Goal: Task Accomplishment & Management: Manage account settings

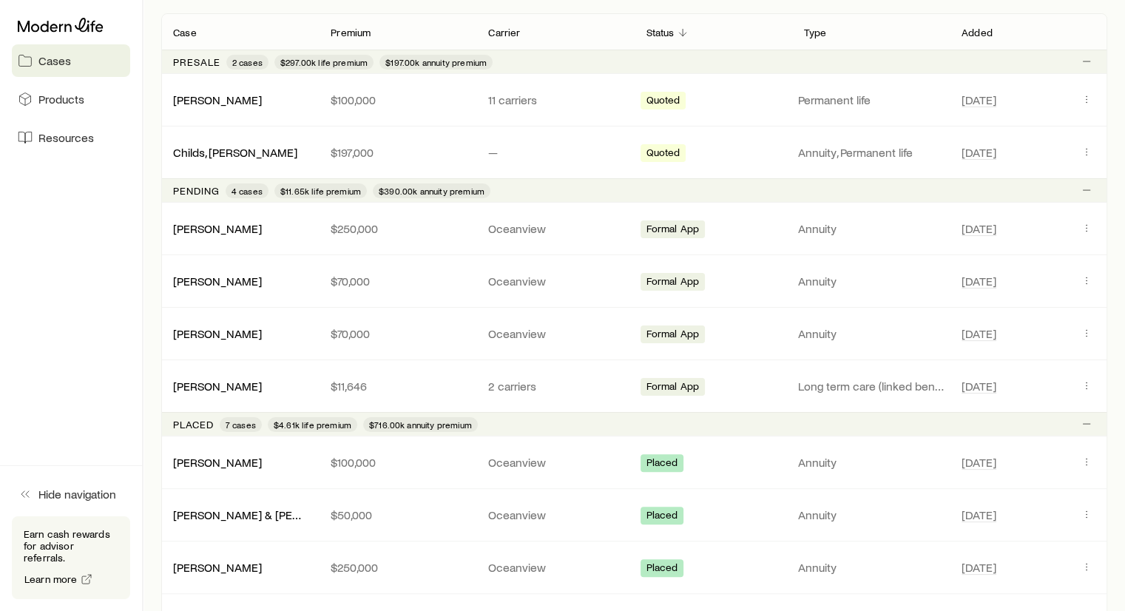
scroll to position [272, 0]
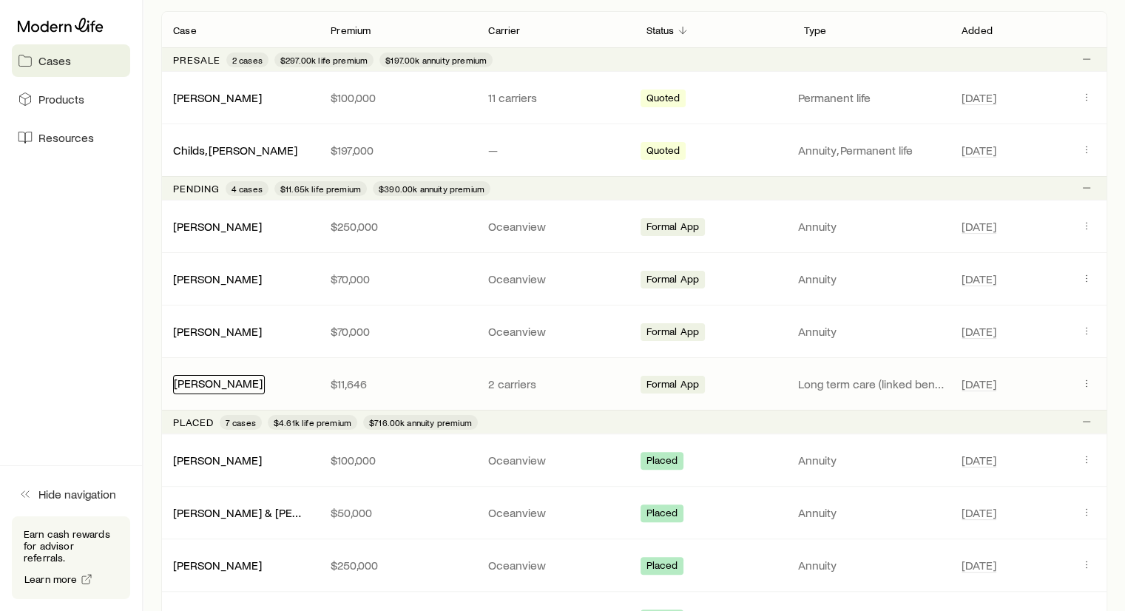
click at [219, 385] on link "[PERSON_NAME]" at bounding box center [218, 383] width 89 height 14
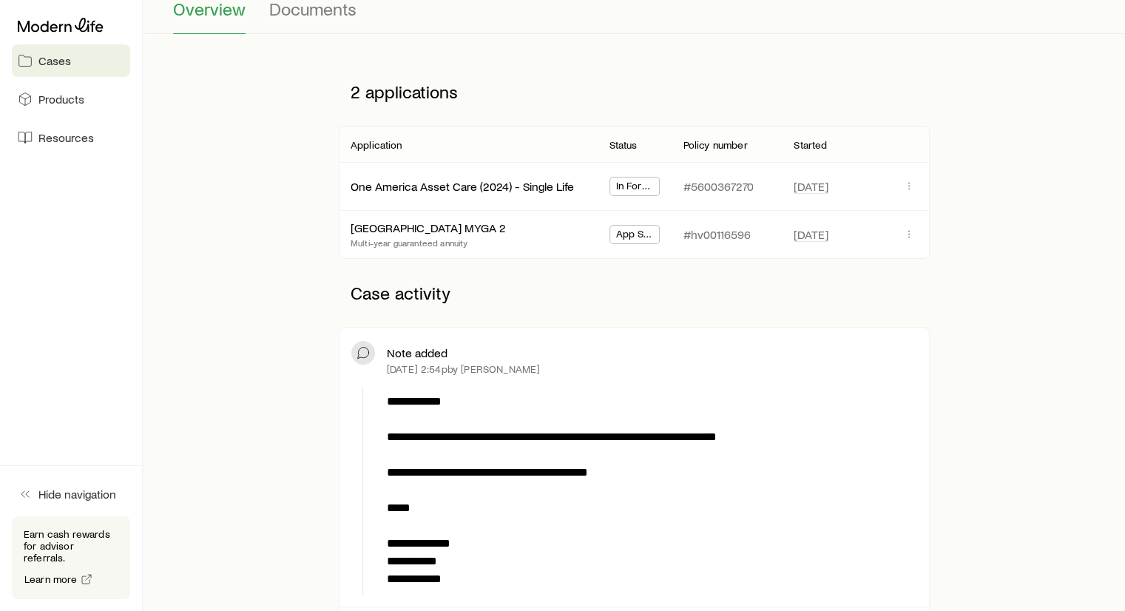
scroll to position [154, 0]
click at [909, 233] on icon "button" at bounding box center [909, 233] width 1 height 1
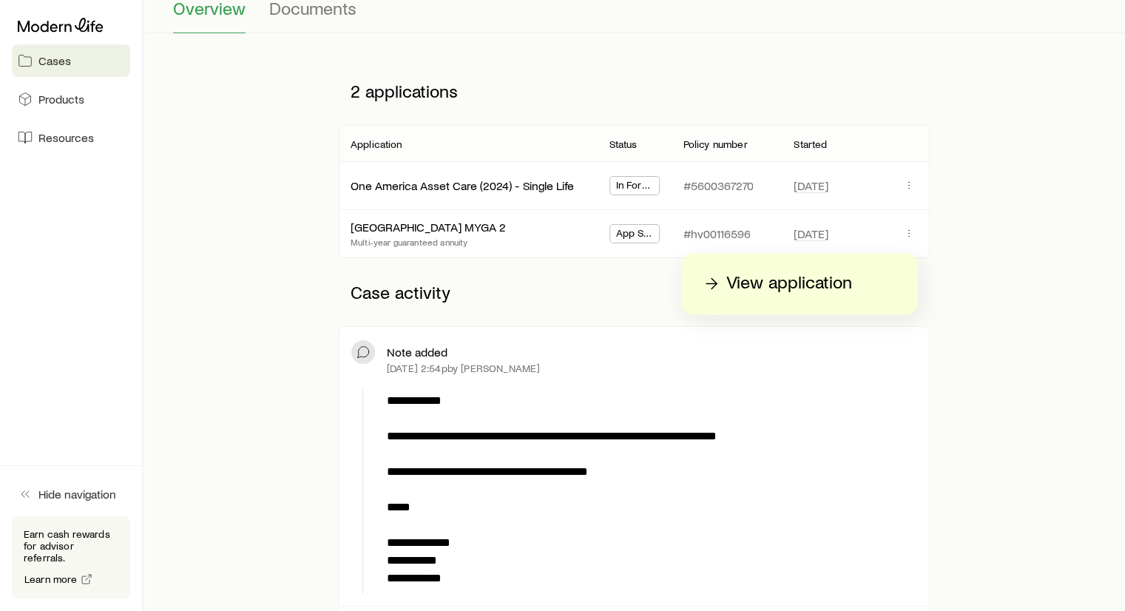
click at [786, 279] on p "View application" at bounding box center [789, 284] width 126 height 24
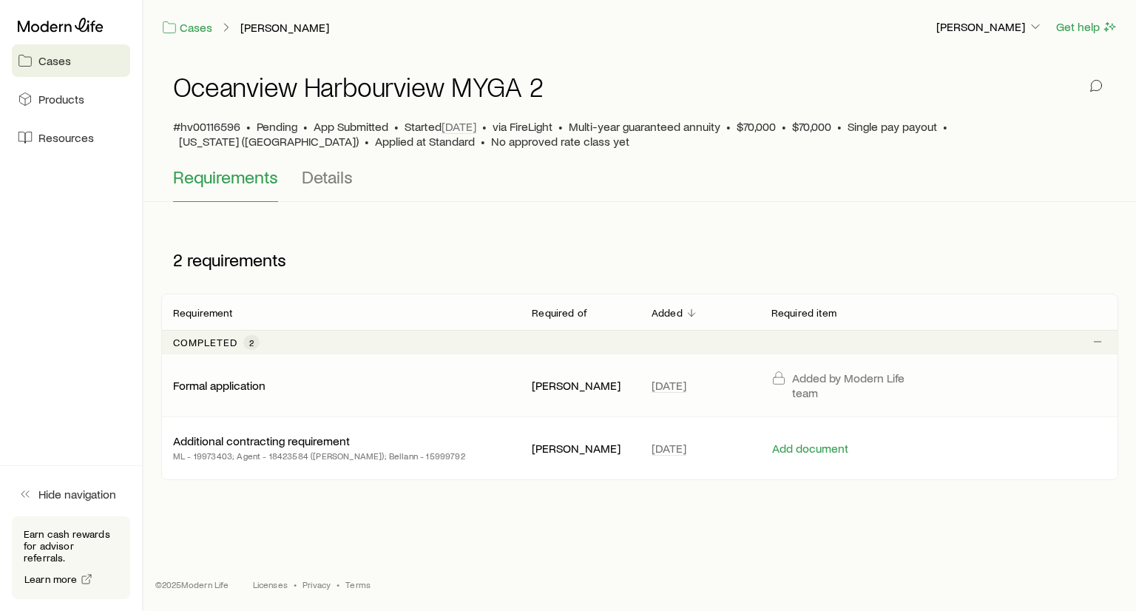
click at [251, 385] on p "Formal application" at bounding box center [219, 385] width 92 height 15
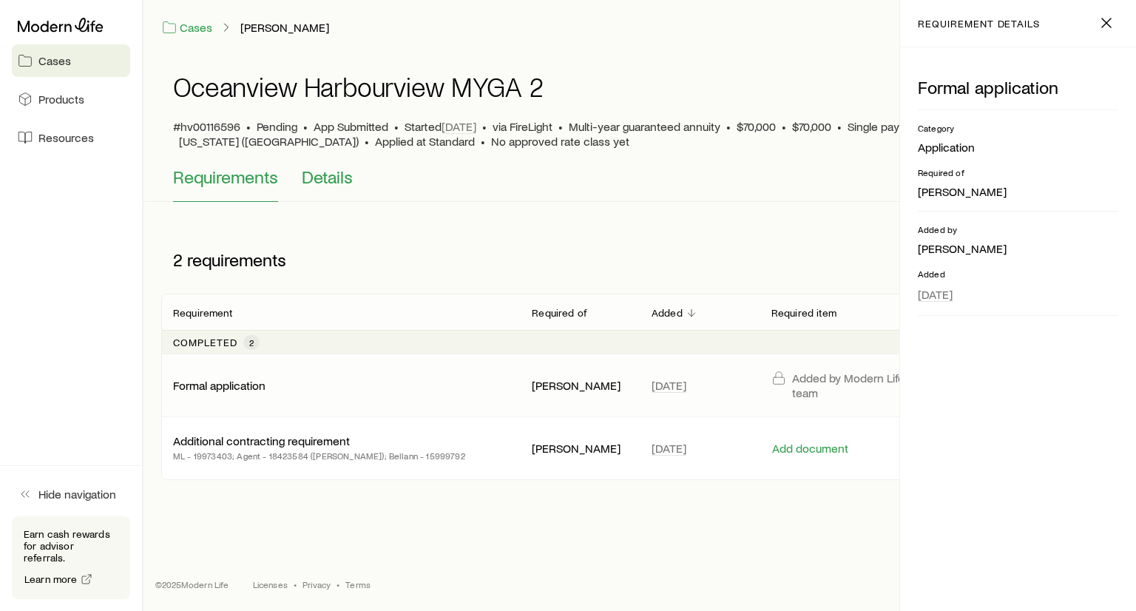
click at [314, 182] on span "Details" at bounding box center [327, 176] width 51 height 21
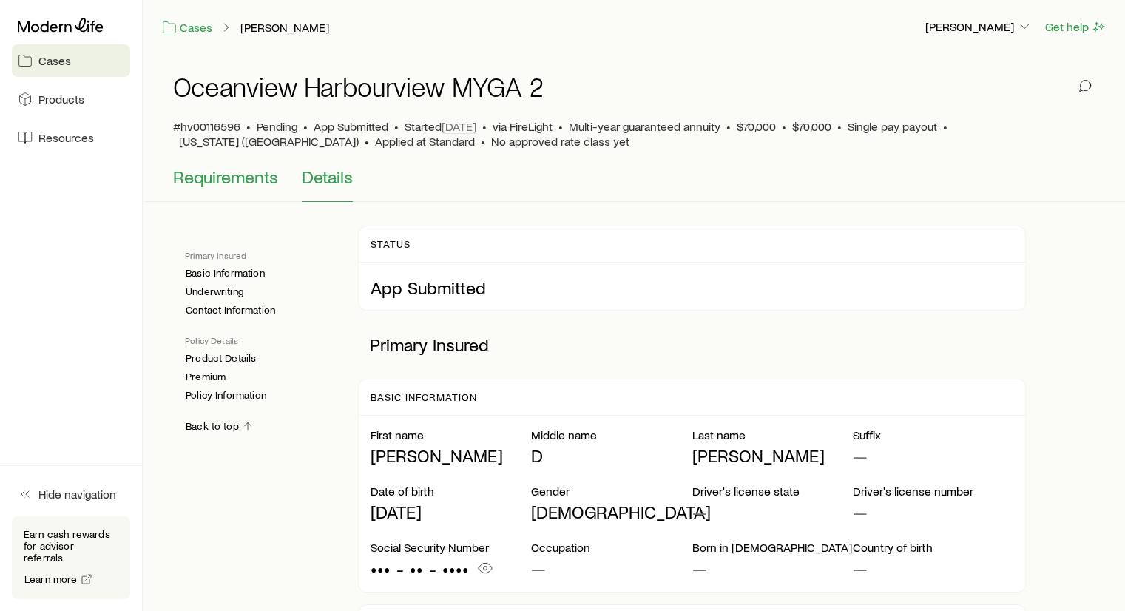
click at [250, 178] on span "Requirements" at bounding box center [225, 176] width 105 height 21
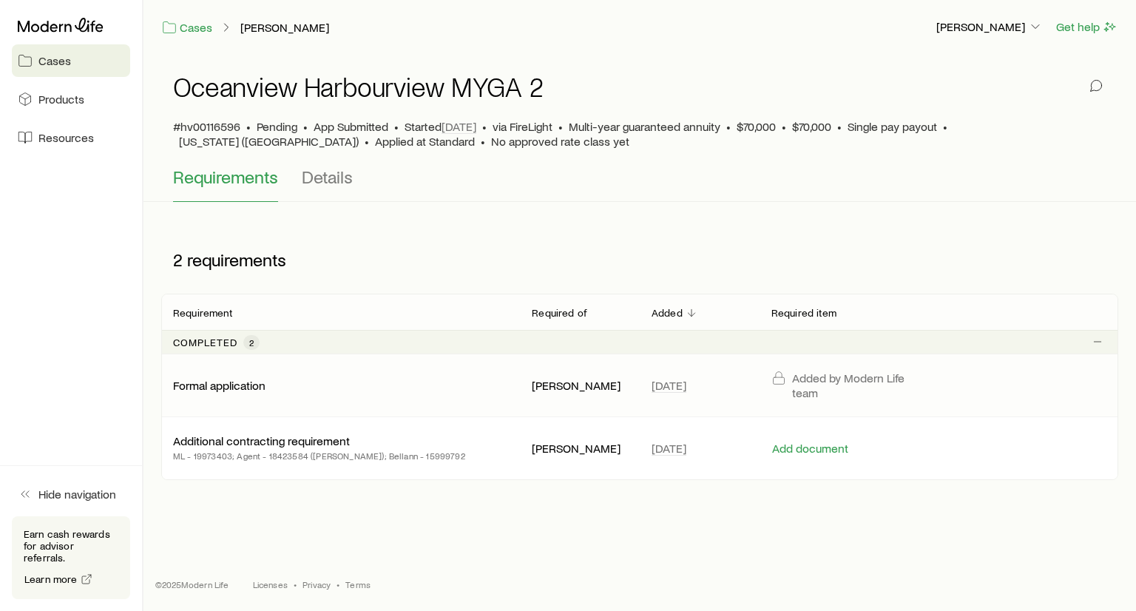
click at [228, 382] on p "Formal application" at bounding box center [219, 385] width 92 height 15
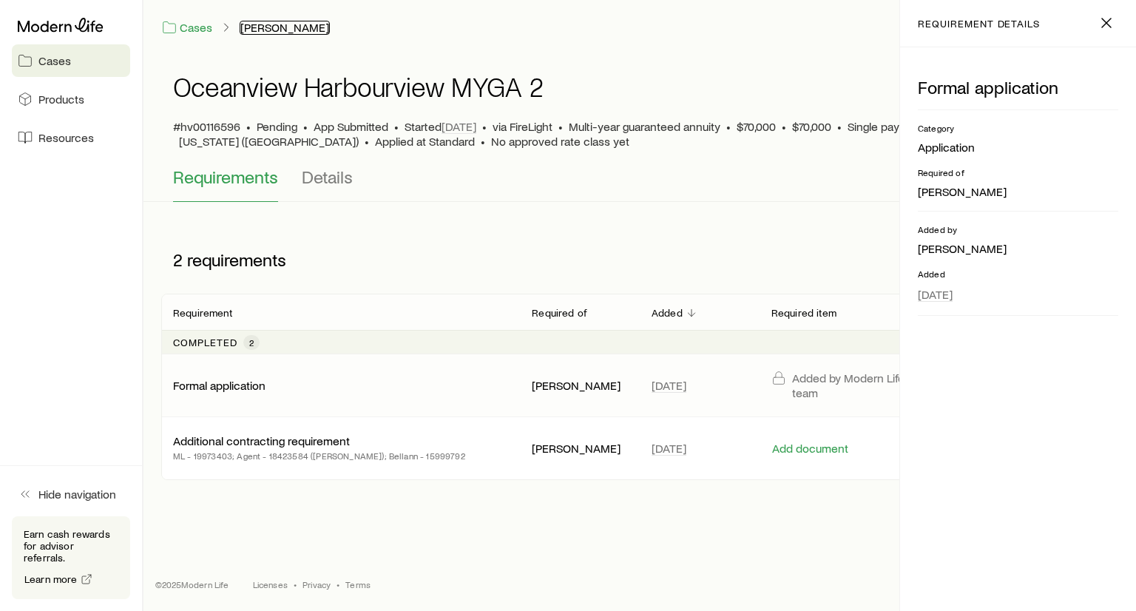
click at [284, 27] on link "[PERSON_NAME]" at bounding box center [285, 28] width 90 height 14
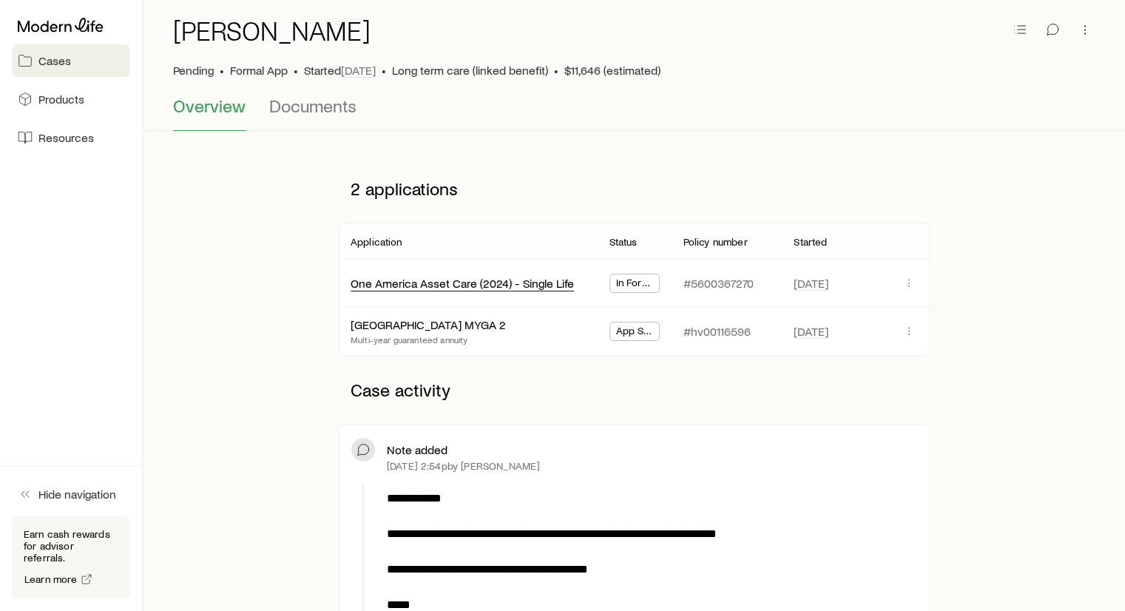
scroll to position [62, 0]
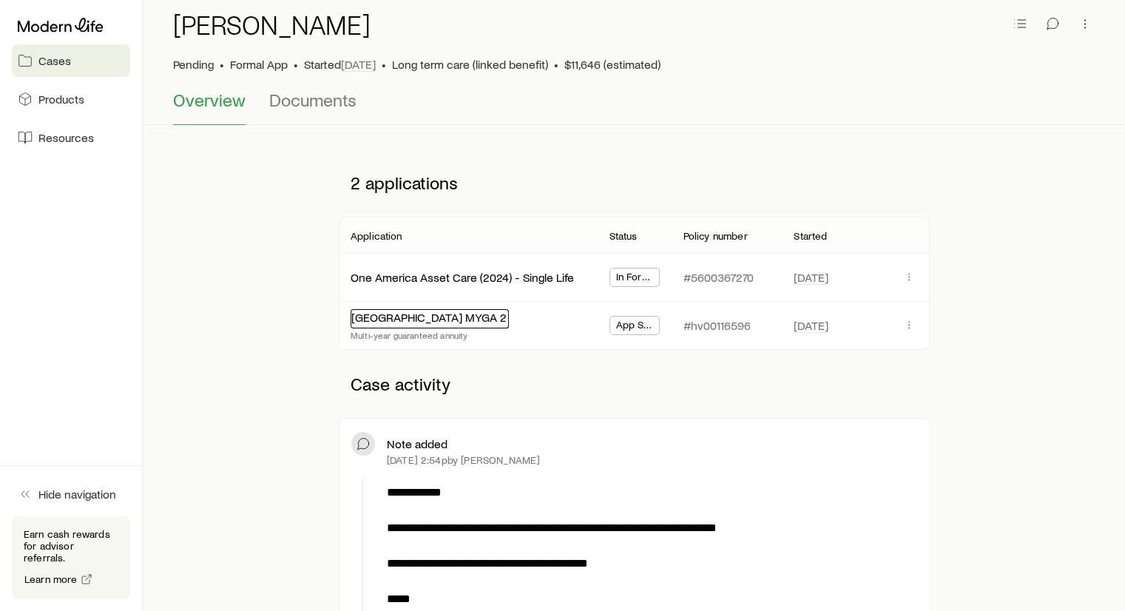
click at [456, 316] on link "[GEOGRAPHIC_DATA] MYGA 2" at bounding box center [428, 317] width 155 height 14
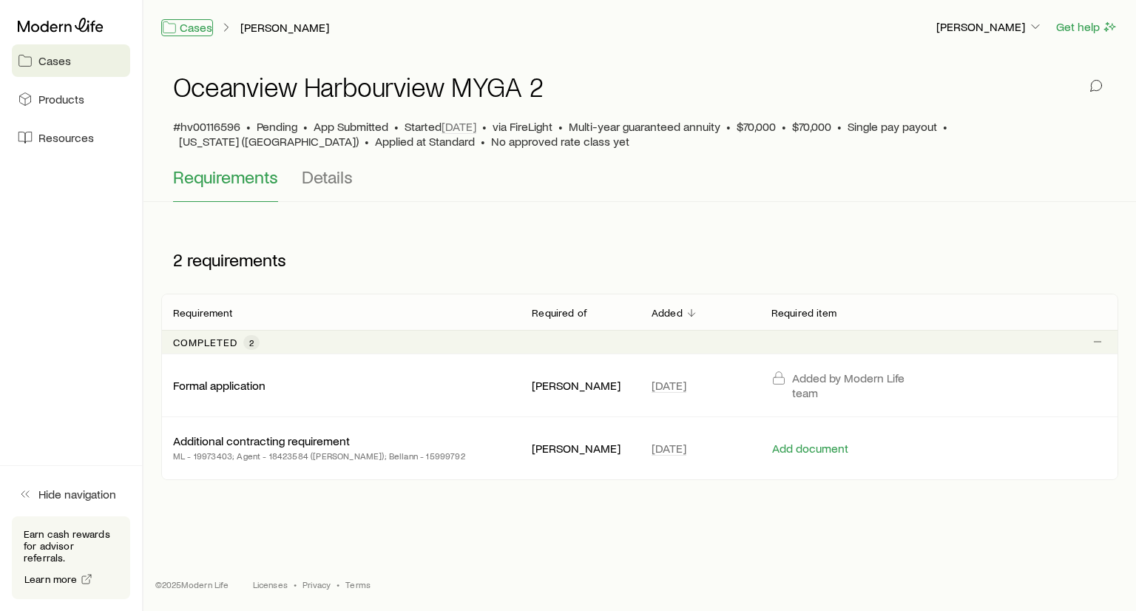
click at [187, 35] on link "Cases" at bounding box center [187, 27] width 52 height 17
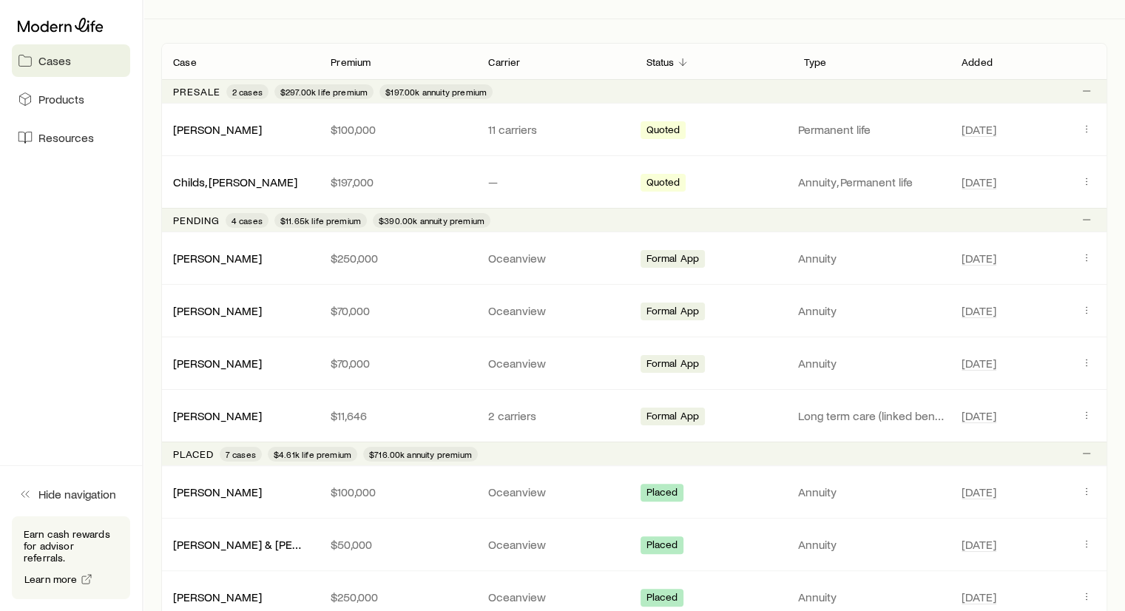
scroll to position [244, 0]
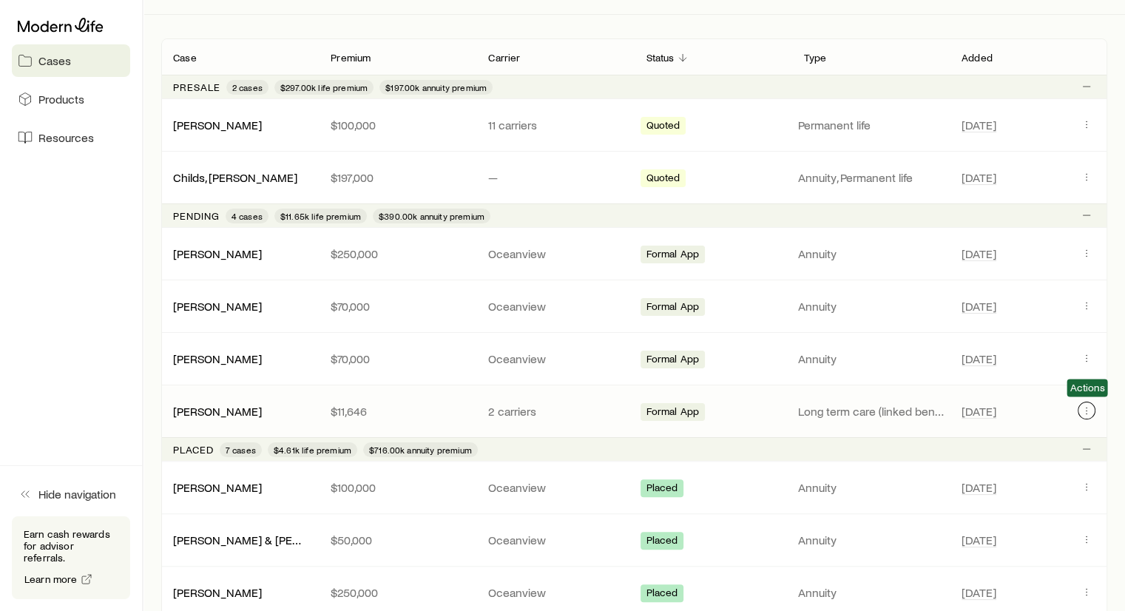
click at [1090, 405] on icon "Client cases" at bounding box center [1087, 411] width 12 height 12
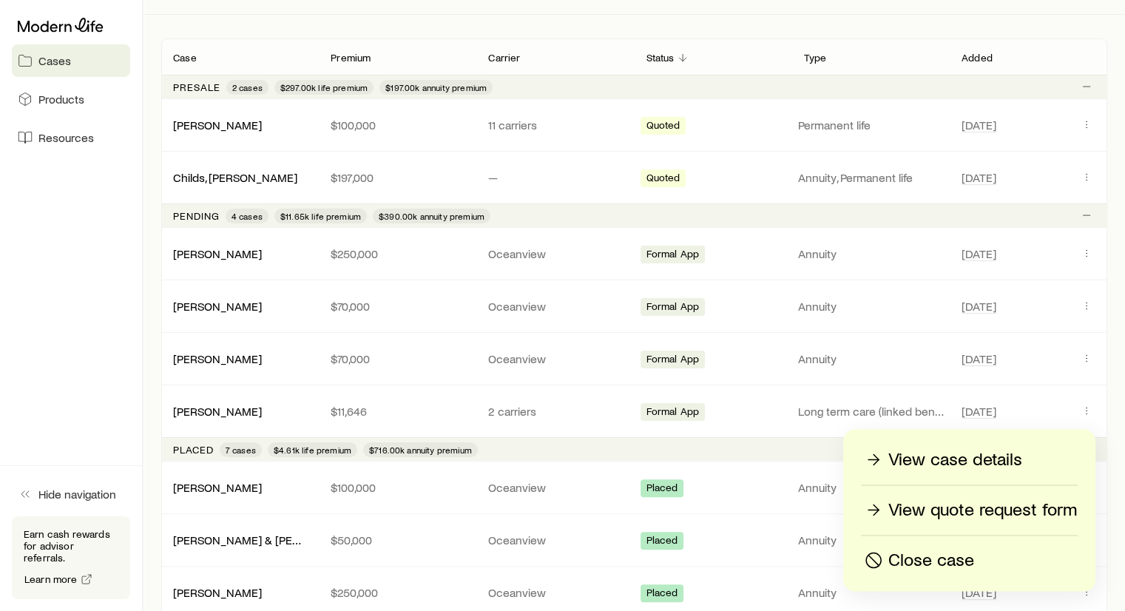
click at [934, 459] on p "View case details" at bounding box center [955, 460] width 134 height 24
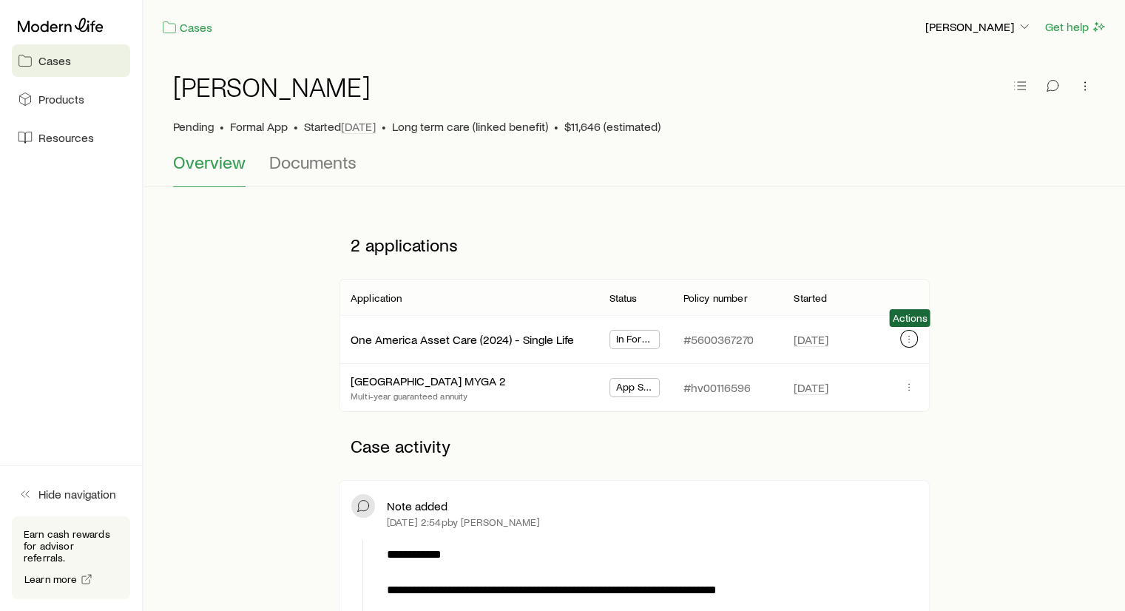
click at [912, 341] on icon "button" at bounding box center [909, 339] width 12 height 12
click at [910, 391] on icon "button" at bounding box center [909, 387] width 12 height 12
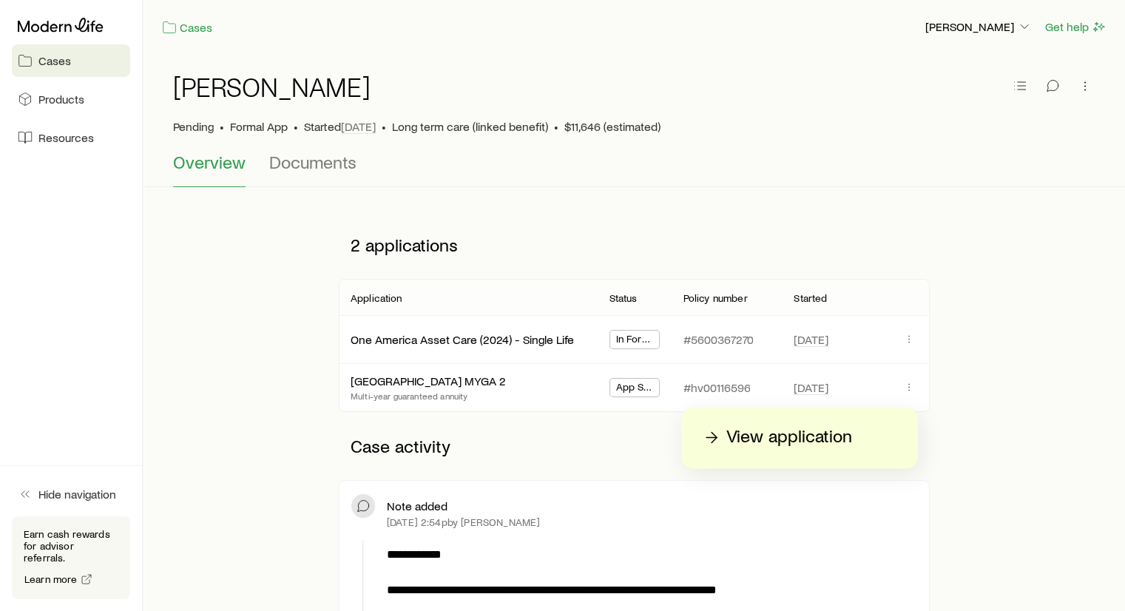
click at [815, 435] on p "View application" at bounding box center [789, 437] width 126 height 24
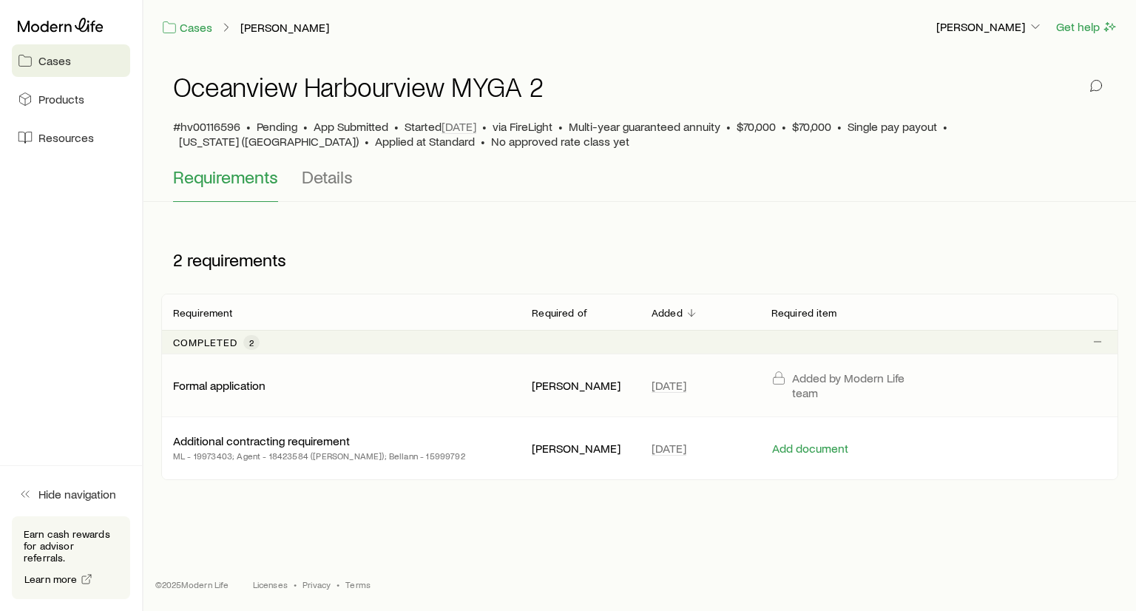
click at [810, 384] on p "Added by Modern Life team" at bounding box center [859, 386] width 135 height 30
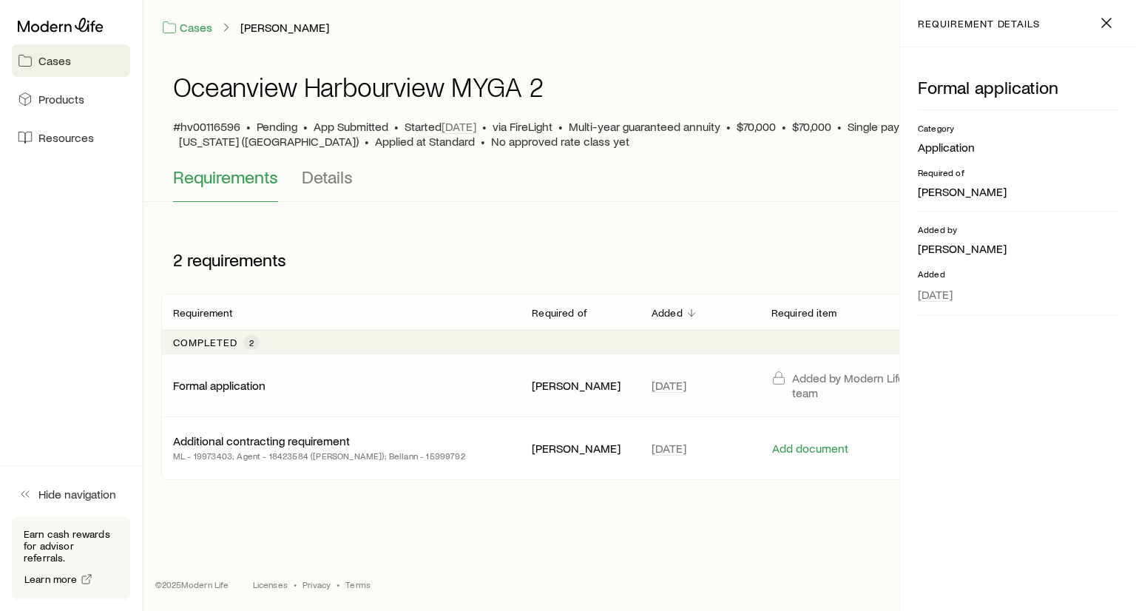
click at [810, 384] on p "Added by Modern Life team" at bounding box center [859, 386] width 135 height 30
click at [295, 442] on p "Additional contracting requirement" at bounding box center [261, 441] width 177 height 15
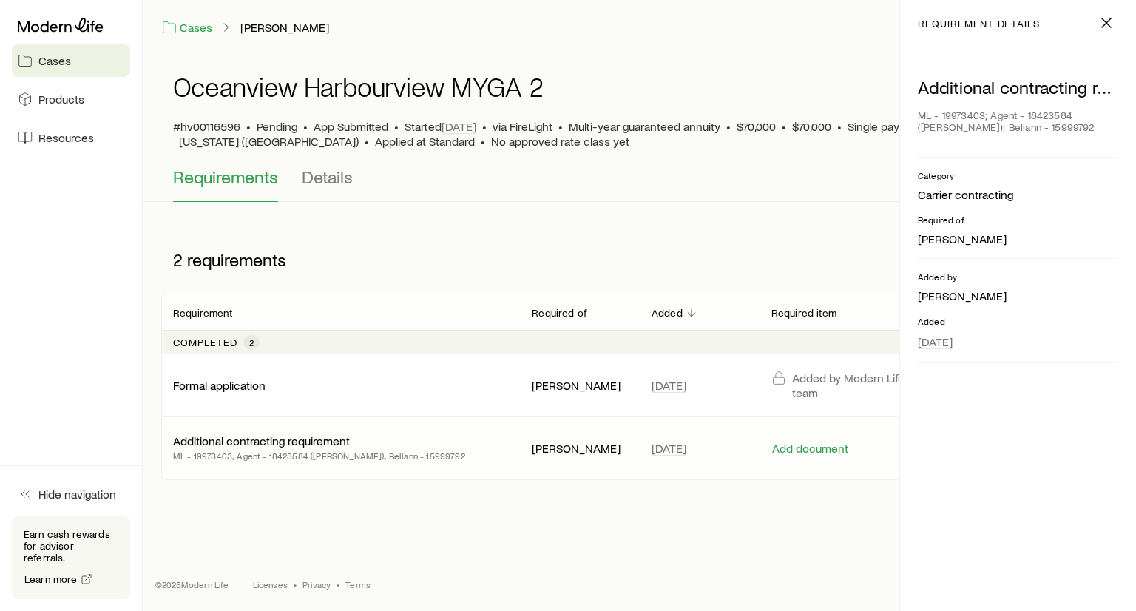
click at [610, 223] on div "[GEOGRAPHIC_DATA] MYGA 2 #hv00116596 • Pending • App Submitted • Started [DATE]…" at bounding box center [640, 279] width 993 height 450
click at [367, 176] on div "Requirements Details" at bounding box center [640, 184] width 934 height 36
click at [321, 172] on span "Details" at bounding box center [327, 176] width 51 height 21
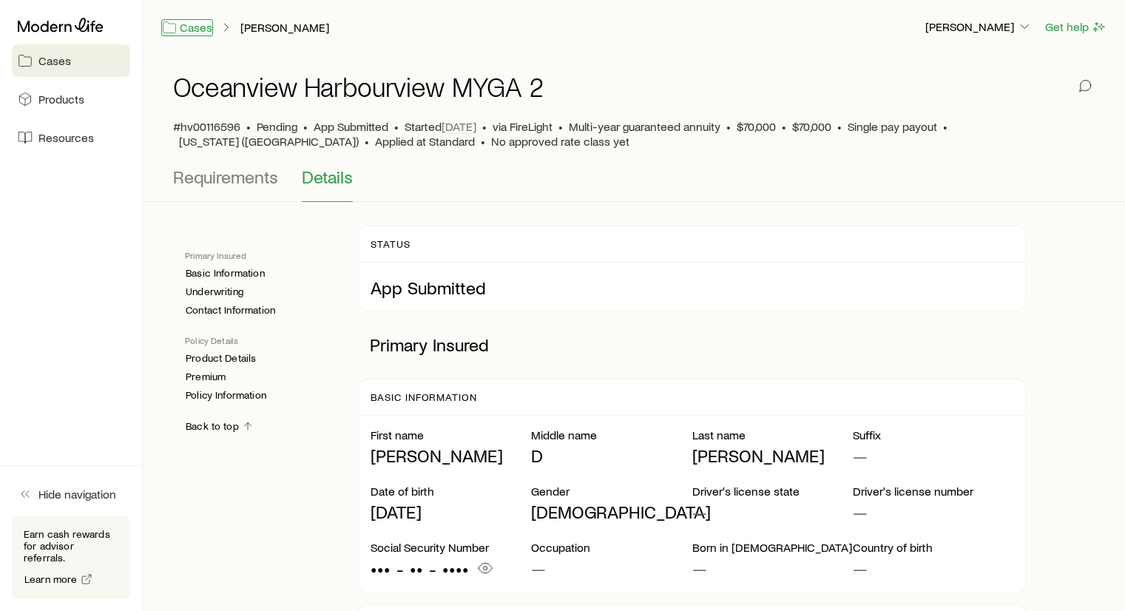
click at [202, 29] on link "Cases" at bounding box center [187, 27] width 52 height 17
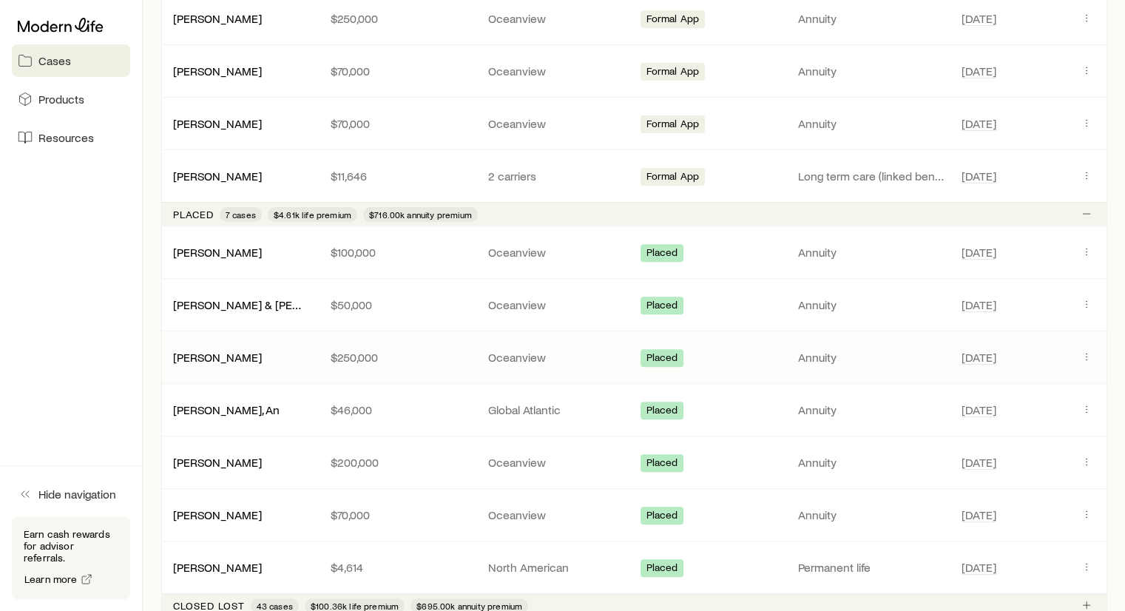
scroll to position [482, 0]
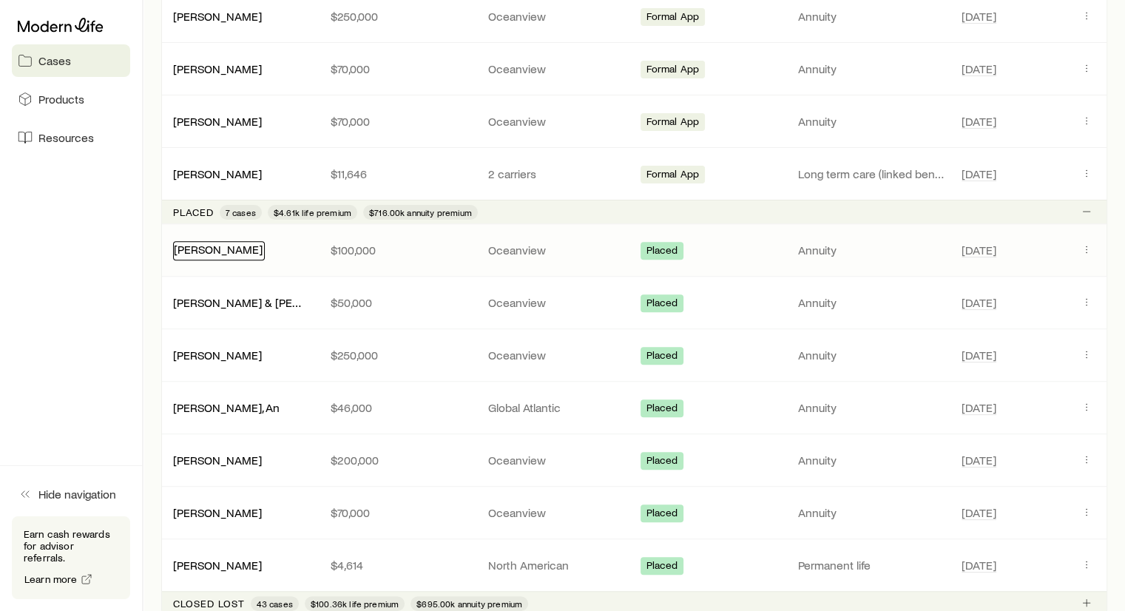
click at [198, 249] on link "[PERSON_NAME]" at bounding box center [218, 249] width 89 height 14
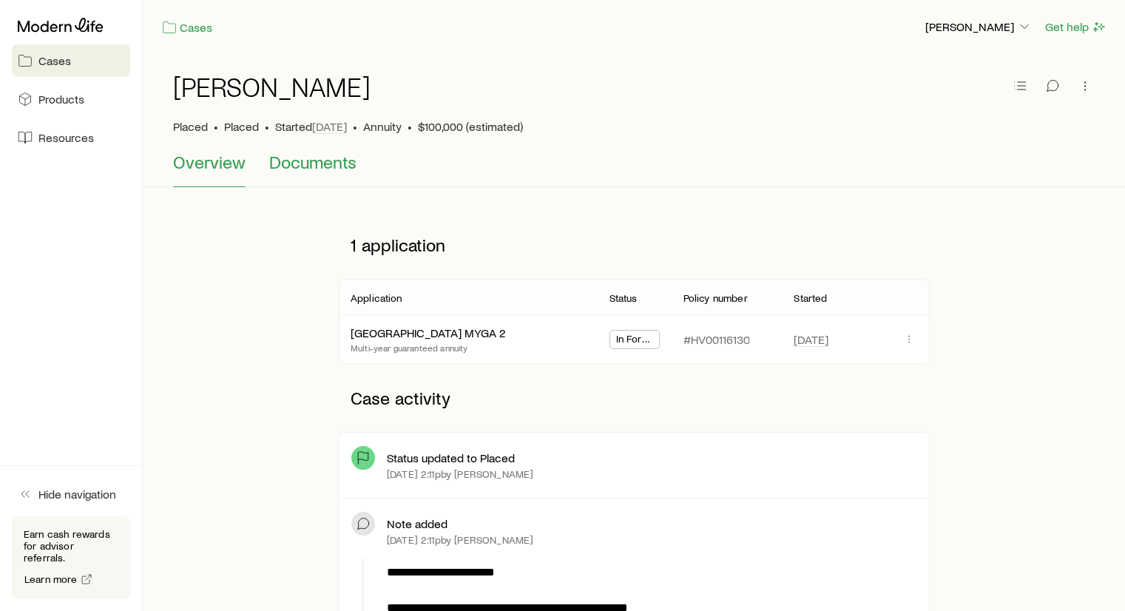
click at [315, 167] on span "Documents" at bounding box center [312, 162] width 87 height 21
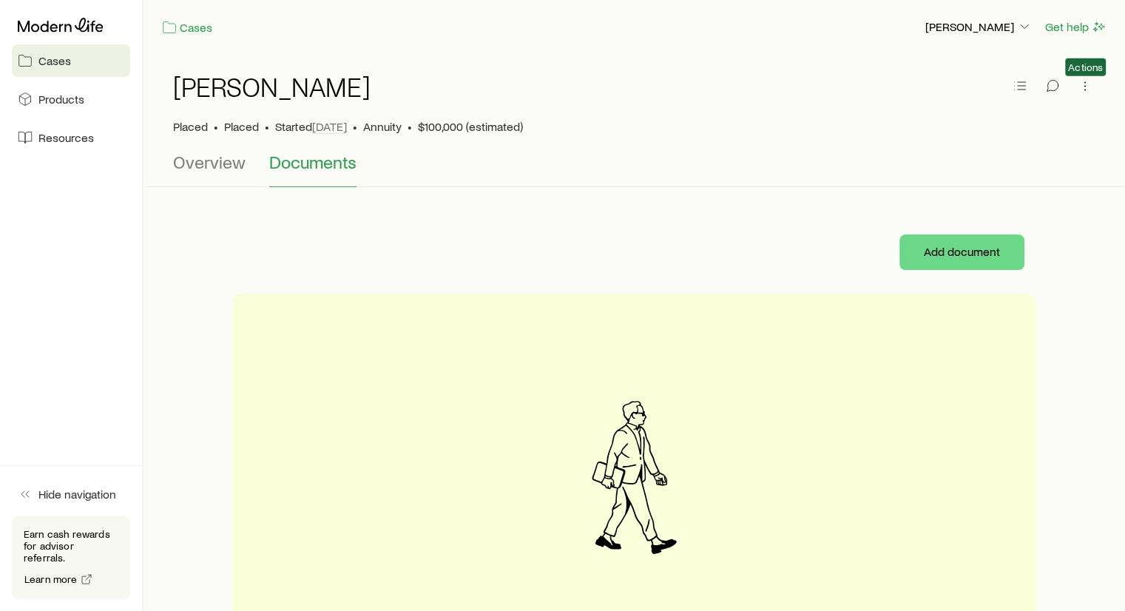
click at [1088, 95] on span "Actions" at bounding box center [1085, 86] width 21 height 22
click at [1083, 87] on icon "button" at bounding box center [1085, 85] width 15 height 15
click at [711, 226] on div "Add document" at bounding box center [634, 252] width 804 height 83
click at [201, 175] on button "Overview" at bounding box center [209, 170] width 72 height 36
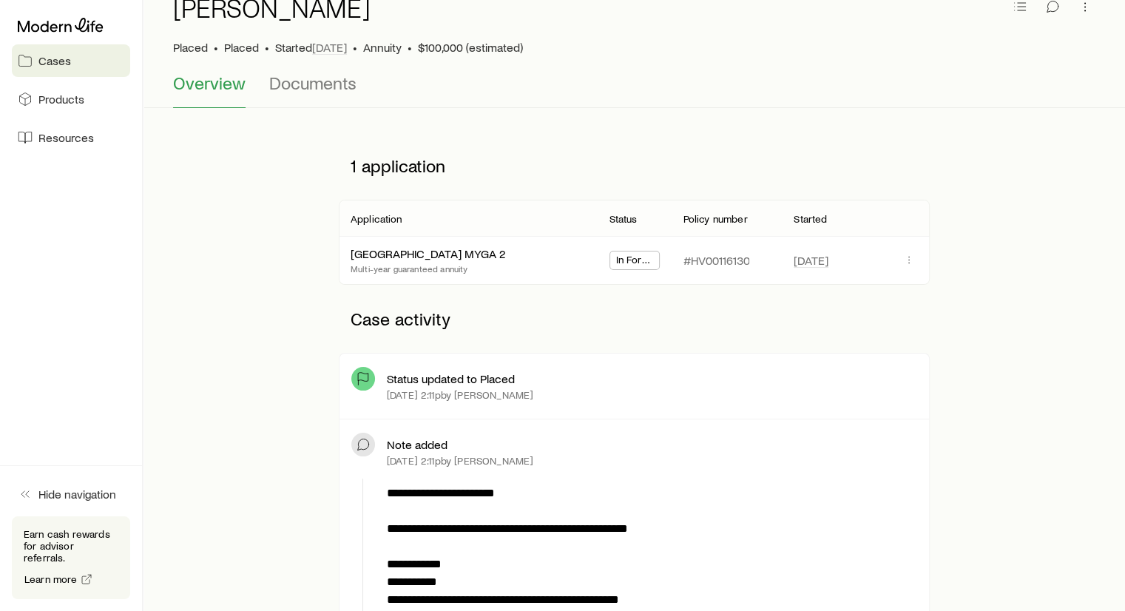
scroll to position [80, 0]
click at [902, 265] on span at bounding box center [909, 260] width 18 height 14
click at [913, 260] on icon "button" at bounding box center [909, 259] width 12 height 12
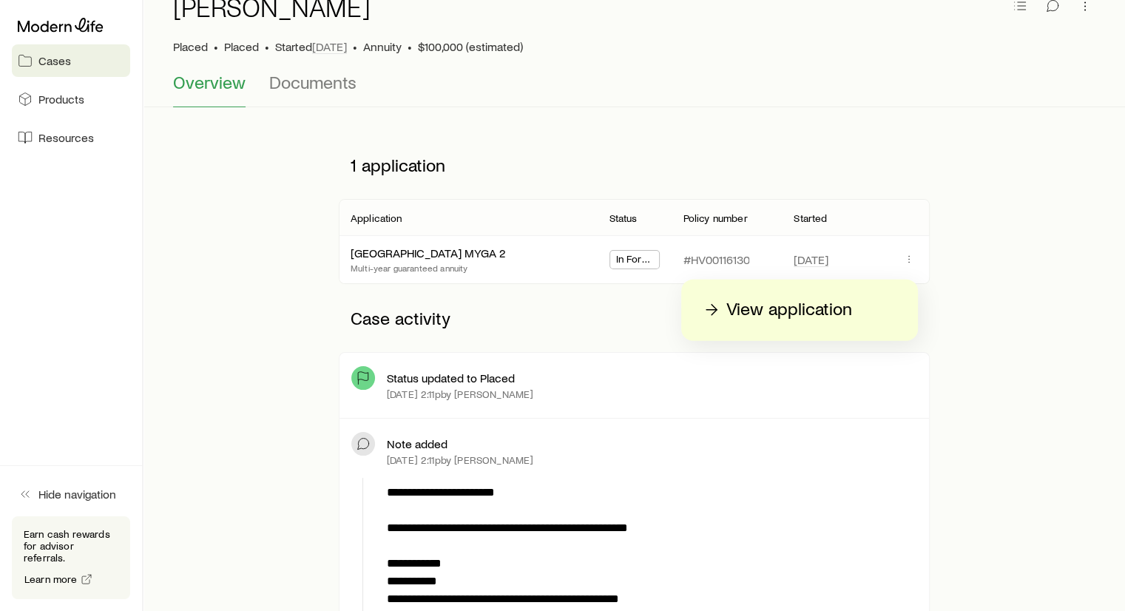
click at [720, 317] on div "View application" at bounding box center [776, 310] width 152 height 24
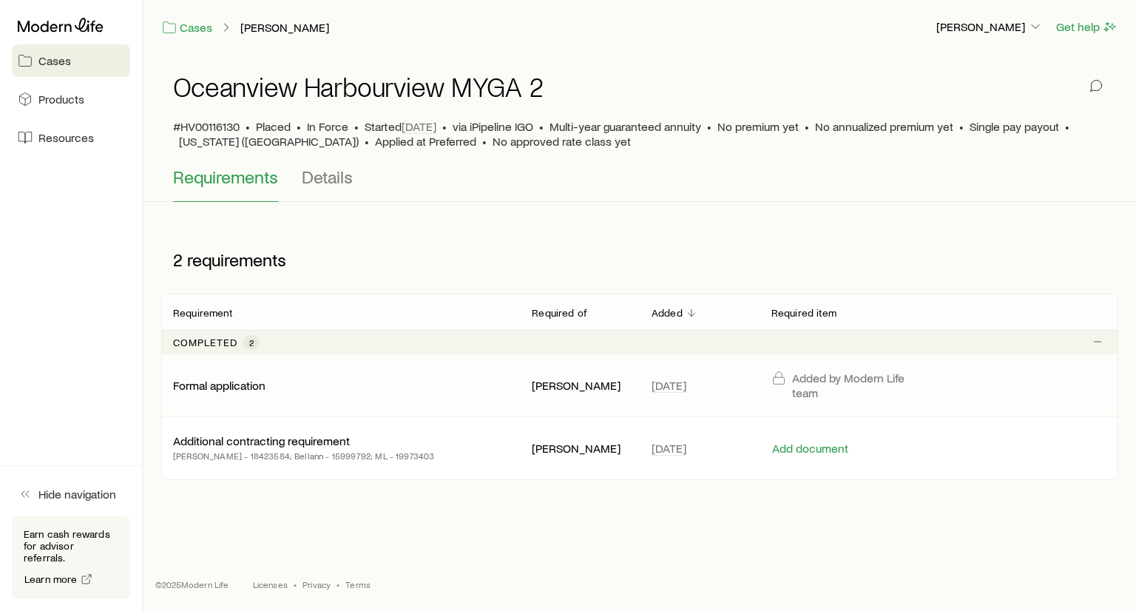
click at [231, 385] on p "Formal application" at bounding box center [219, 385] width 92 height 15
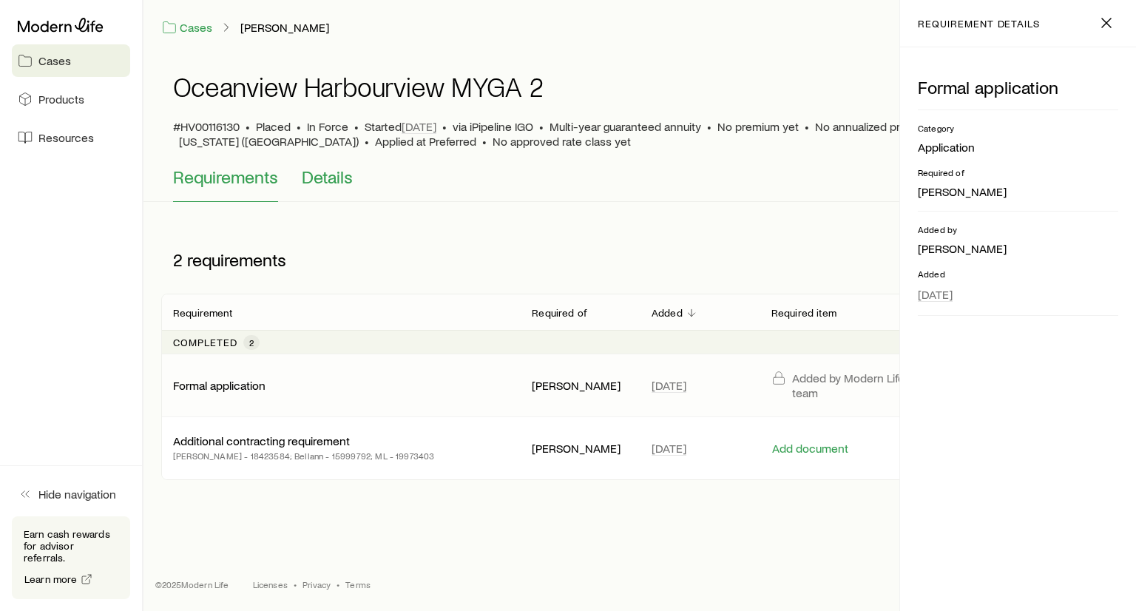
click at [308, 174] on span "Details" at bounding box center [327, 176] width 51 height 21
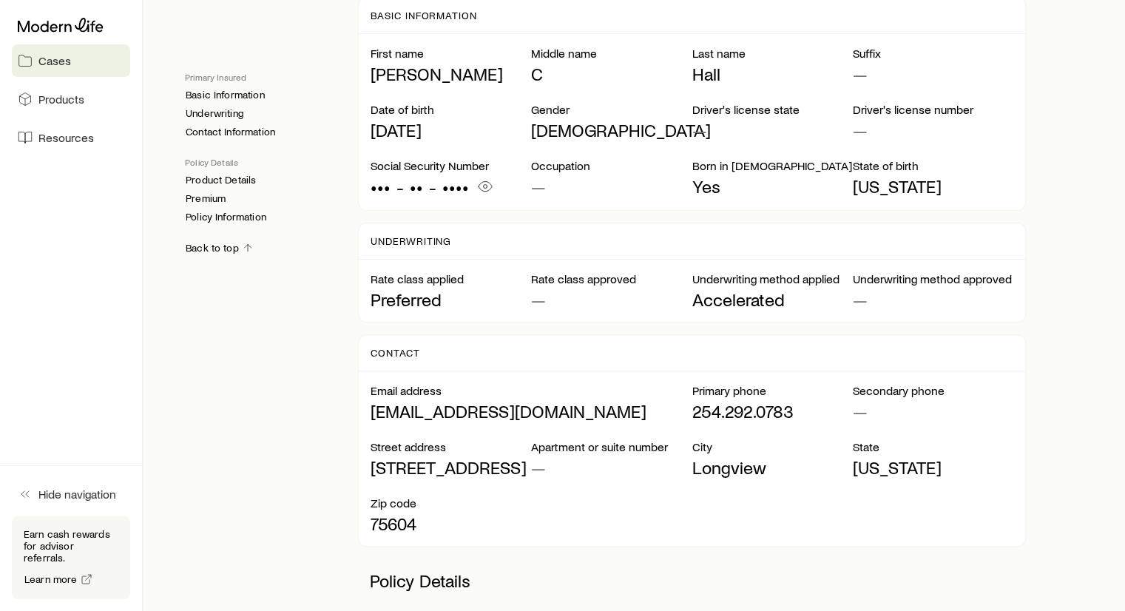
scroll to position [381, 0]
click at [38, 63] on span "Cases" at bounding box center [54, 60] width 33 height 15
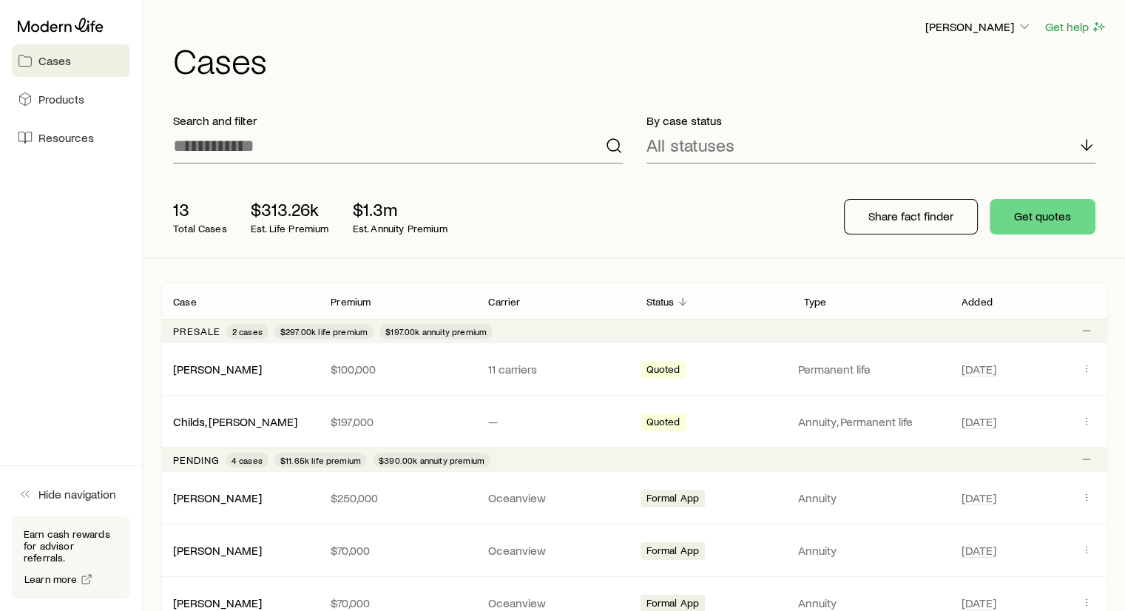
click at [349, 78] on div "[PERSON_NAME] Get help Cases" at bounding box center [634, 47] width 946 height 95
click at [90, 131] on span "Resources" at bounding box center [65, 137] width 55 height 15
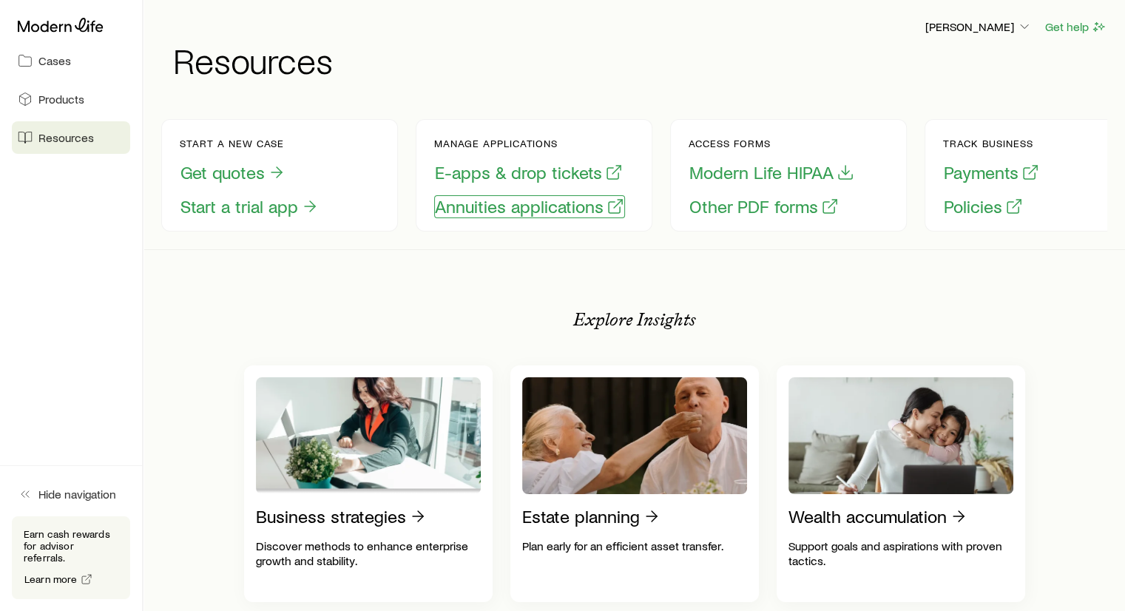
drag, startPoint x: 607, startPoint y: 214, endPoint x: 571, endPoint y: 209, distance: 35.9
click at [571, 209] on button "Annuities applications" at bounding box center [529, 206] width 191 height 23
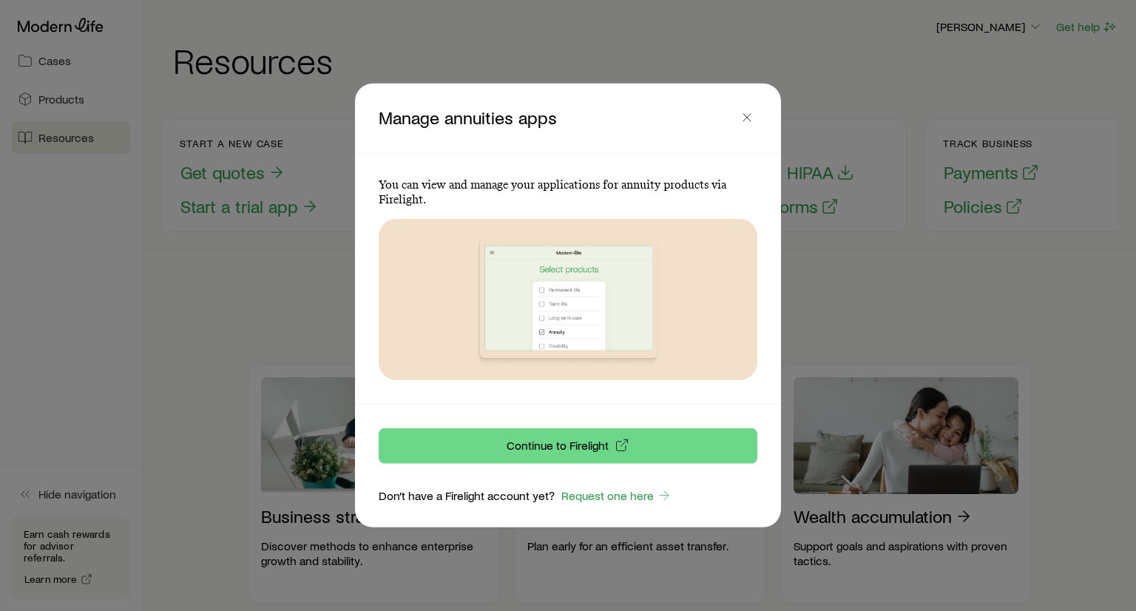
click at [571, 209] on div "You can view and manage your applications for annuity products via Firelight." at bounding box center [568, 279] width 379 height 203
click at [623, 436] on button "Continue to Firelight" at bounding box center [568, 446] width 379 height 36
click at [547, 445] on p "Continue to Firelight" at bounding box center [558, 445] width 102 height 15
click at [751, 122] on icon "button" at bounding box center [747, 117] width 15 height 15
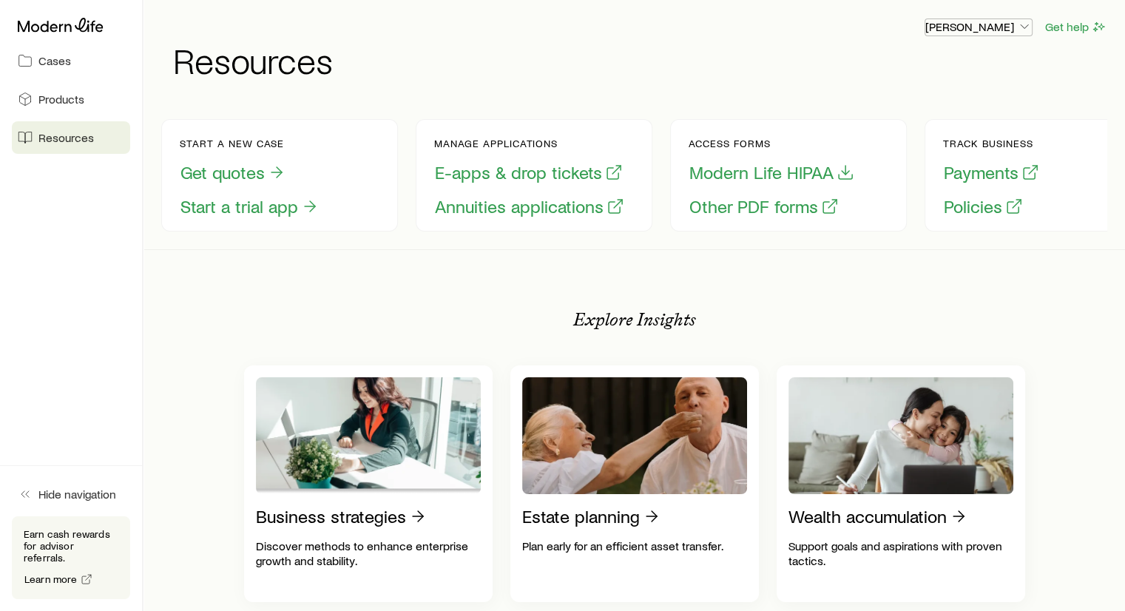
click at [1006, 33] on p "[PERSON_NAME]" at bounding box center [978, 26] width 107 height 15
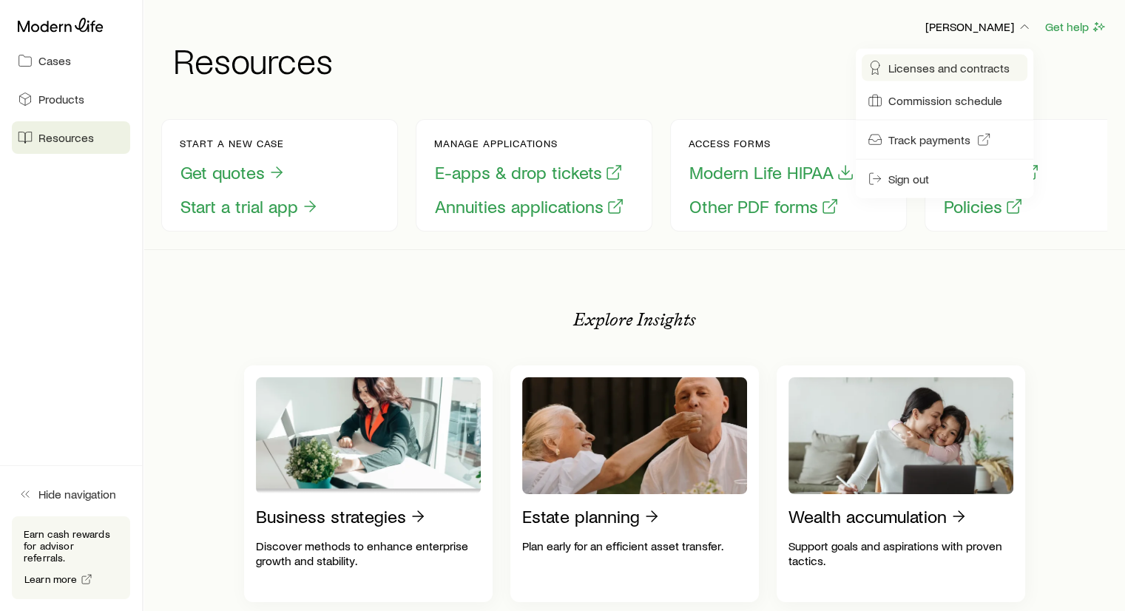
click at [908, 61] on span "Licenses and contracts" at bounding box center [948, 68] width 121 height 15
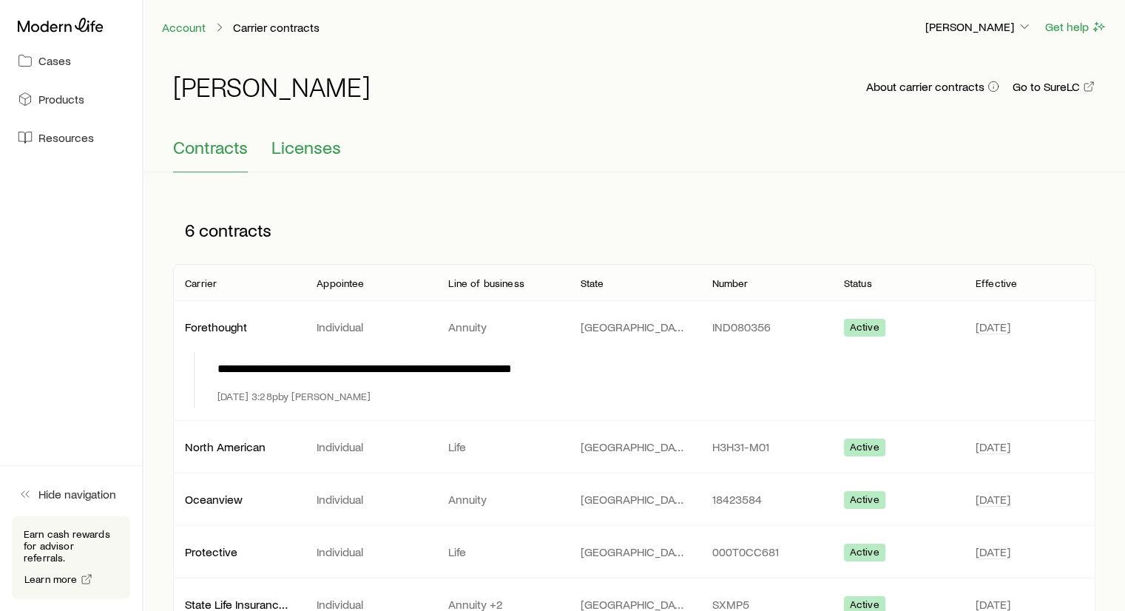
click at [320, 151] on span "Licenses" at bounding box center [307, 147] width 70 height 21
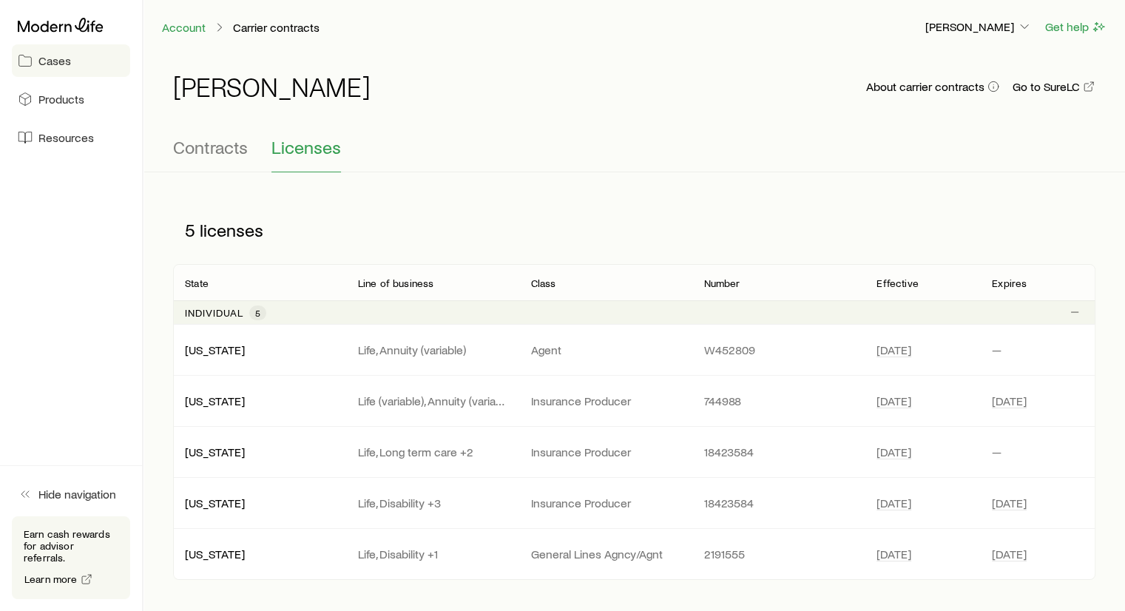
click at [41, 62] on span "Cases" at bounding box center [54, 60] width 33 height 15
